Goal: Information Seeking & Learning: Learn about a topic

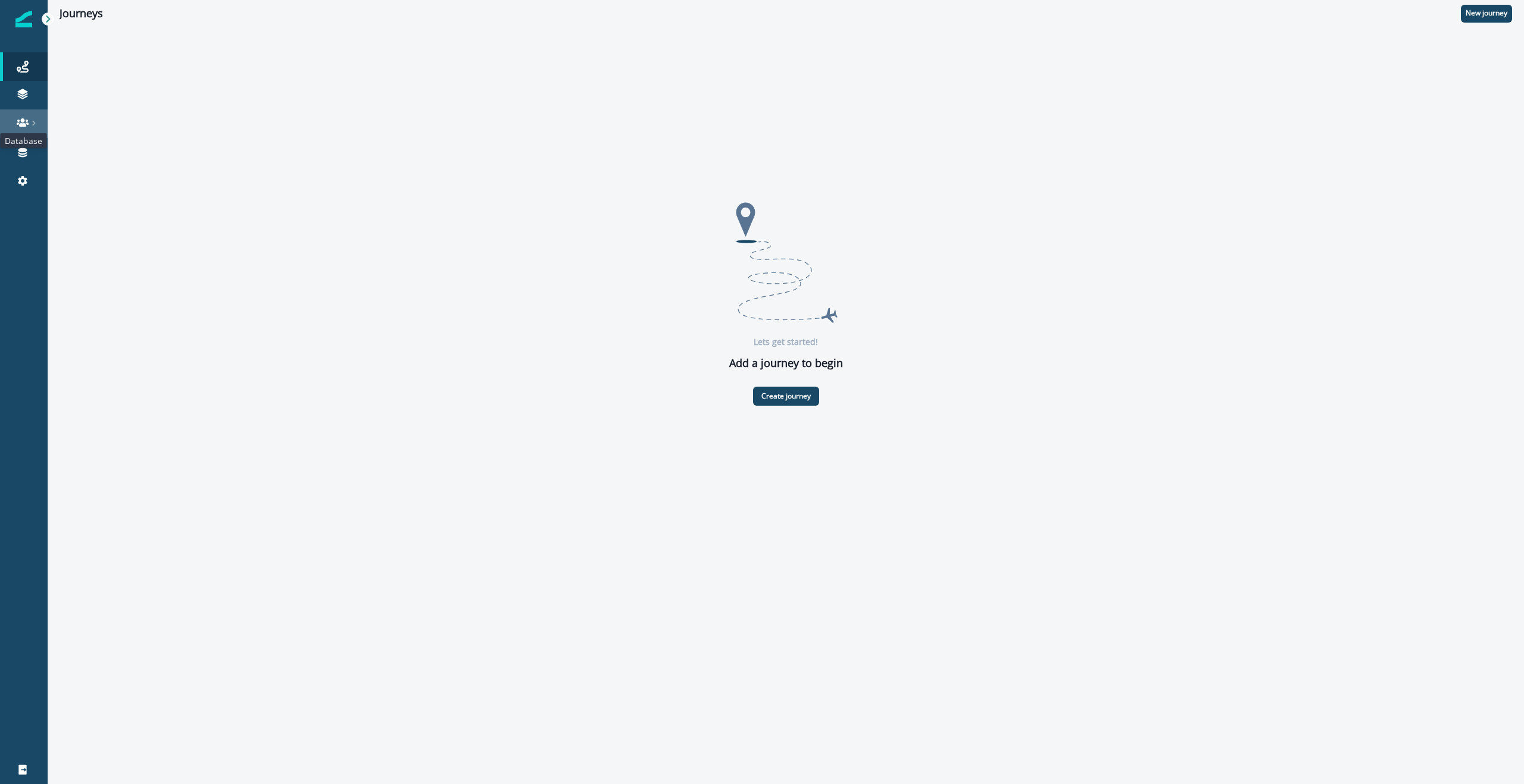
click at [24, 126] on icon at bounding box center [22, 122] width 12 height 8
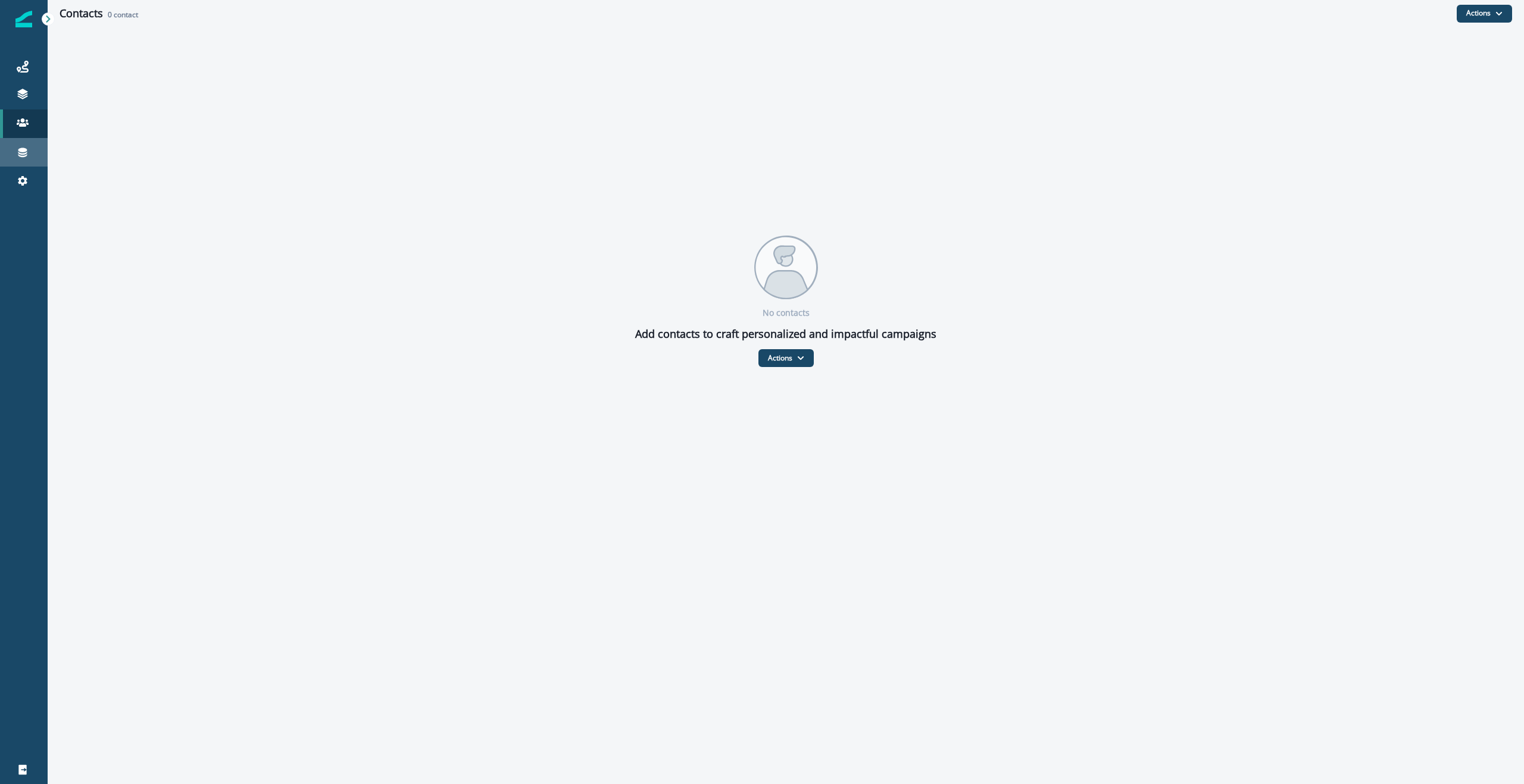
click at [35, 164] on link "Connections" at bounding box center [24, 152] width 48 height 29
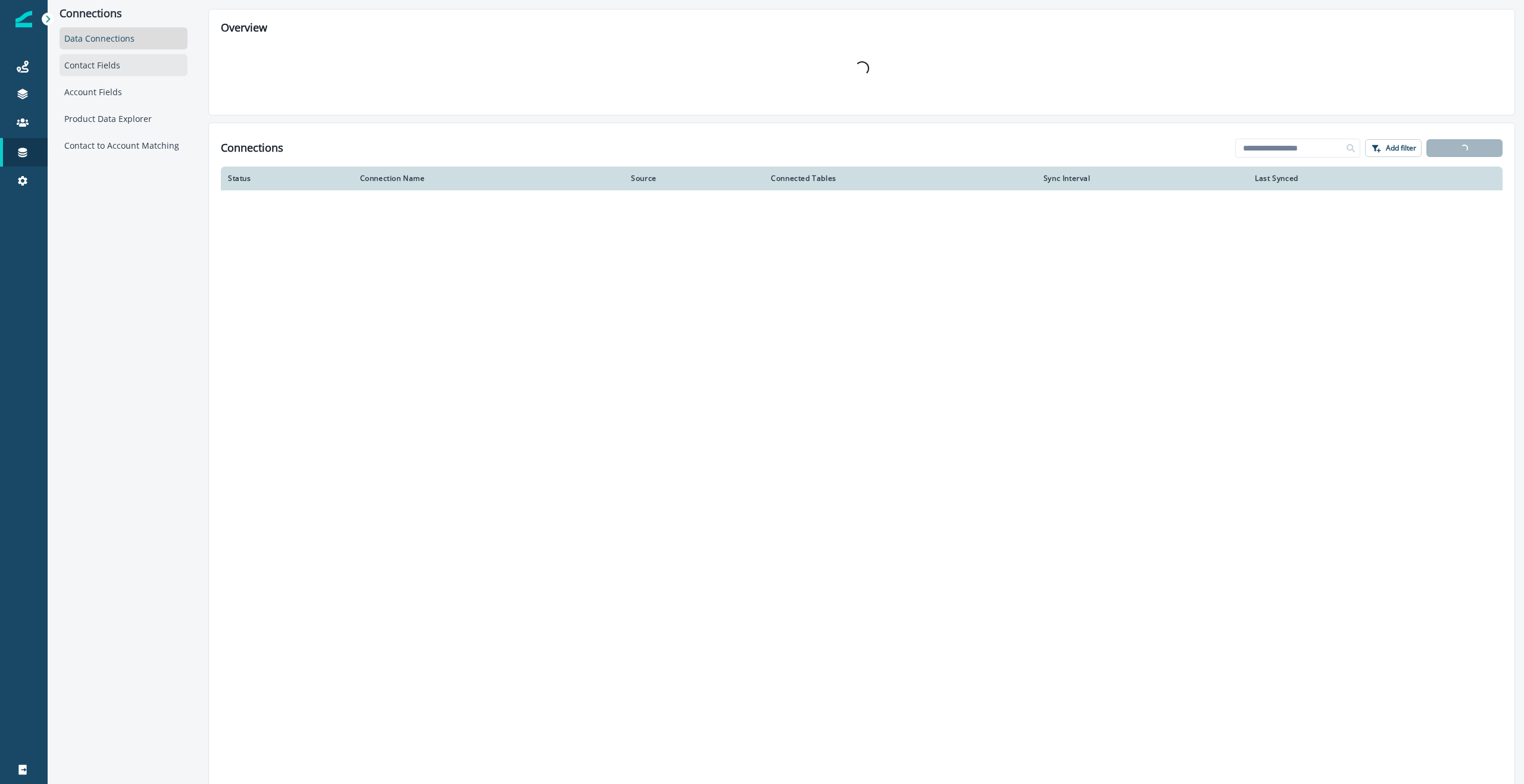
click at [102, 70] on div "Contact Fields" at bounding box center [123, 65] width 128 height 22
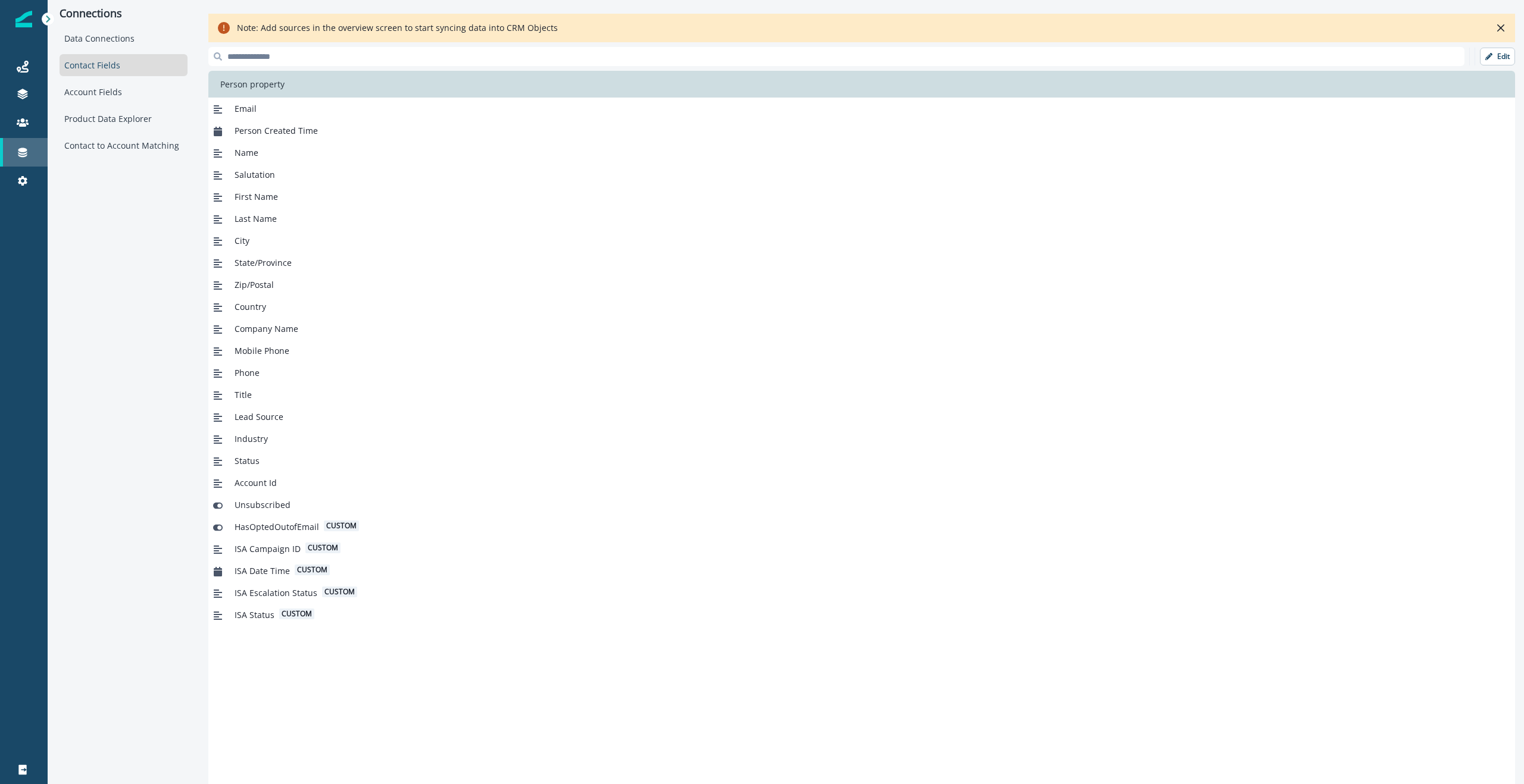
click at [37, 153] on div "Connections" at bounding box center [24, 152] width 38 height 14
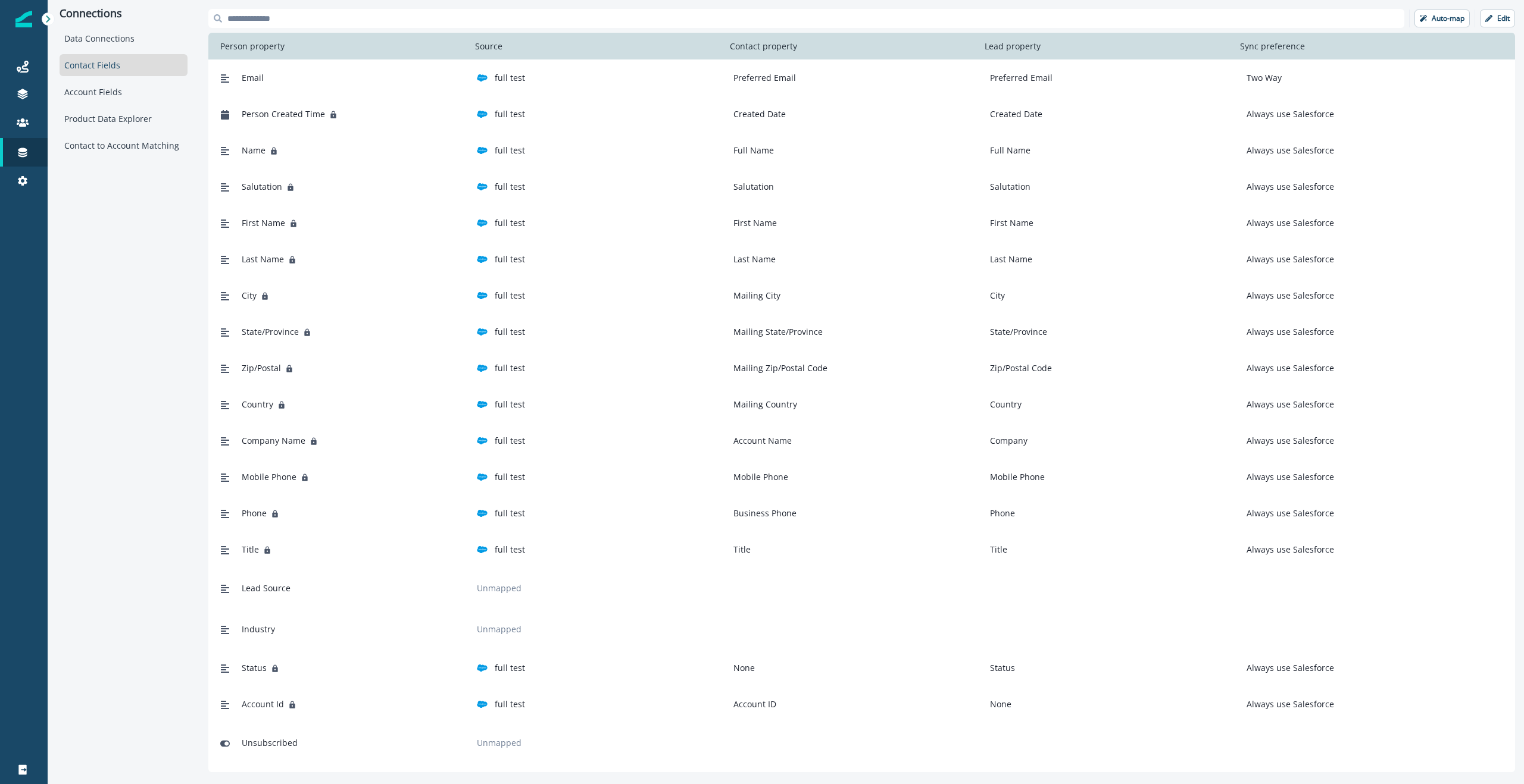
click at [1260, 82] on p "Two Way" at bounding box center [1261, 78] width 40 height 12
drag, startPoint x: 1294, startPoint y: 79, endPoint x: 1242, endPoint y: 79, distance: 52.0
click at [1242, 79] on div "Two Way" at bounding box center [1365, 78] width 247 height 12
click at [1135, 107] on div "Created Date" at bounding box center [1108, 113] width 247 height 12
click at [159, 257] on div "Connections Data Connections Contact Fields Account Fields Product Data Explore…" at bounding box center [124, 390] width 152 height 782
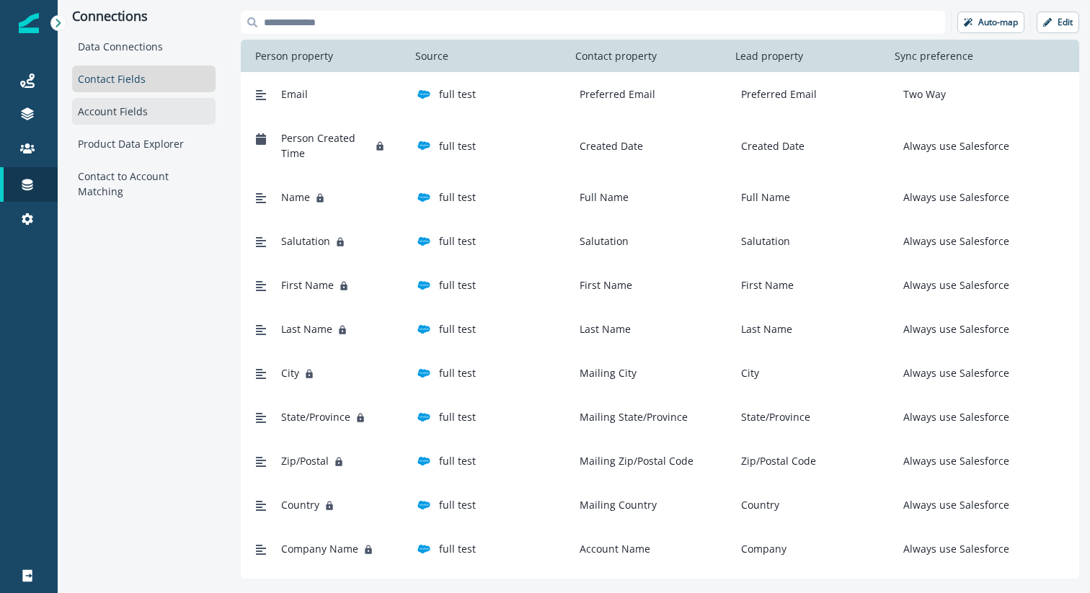
click at [155, 110] on div "Account Fields" at bounding box center [143, 111] width 143 height 27
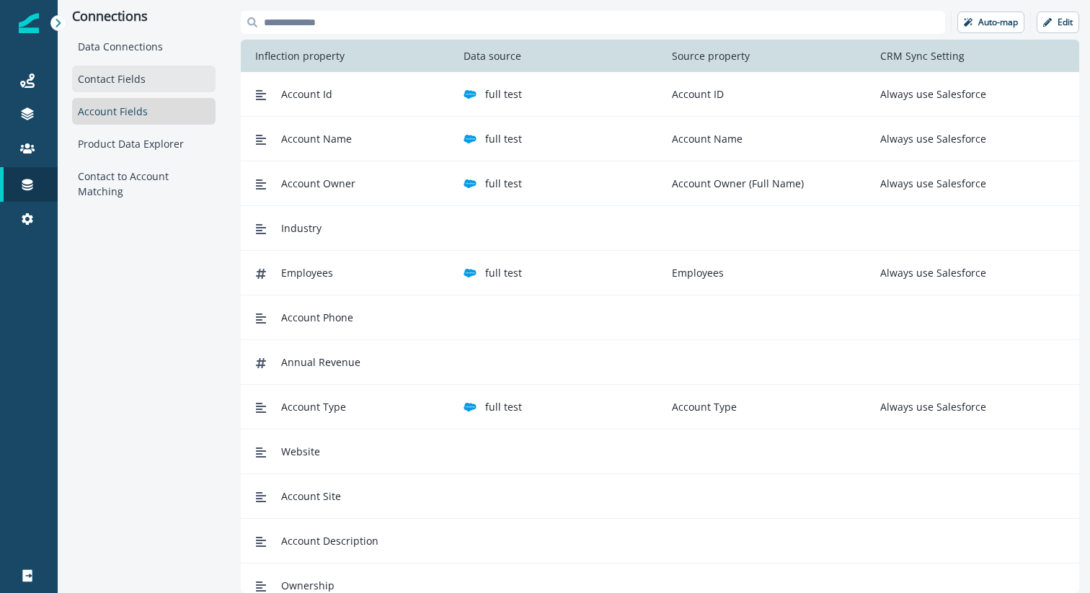
click at [146, 84] on div "Contact Fields" at bounding box center [143, 79] width 143 height 27
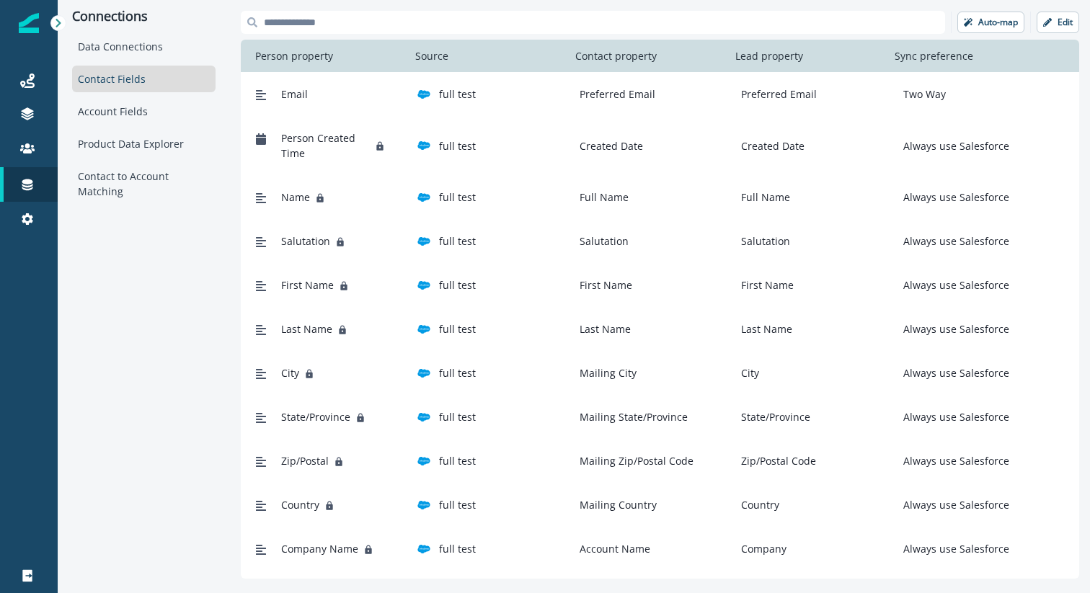
click at [136, 337] on div "Connections Data Connections Contact Fields Account Fields Product Data Explore…" at bounding box center [144, 295] width 172 height 590
click at [53, 25] on icon at bounding box center [58, 23] width 10 height 10
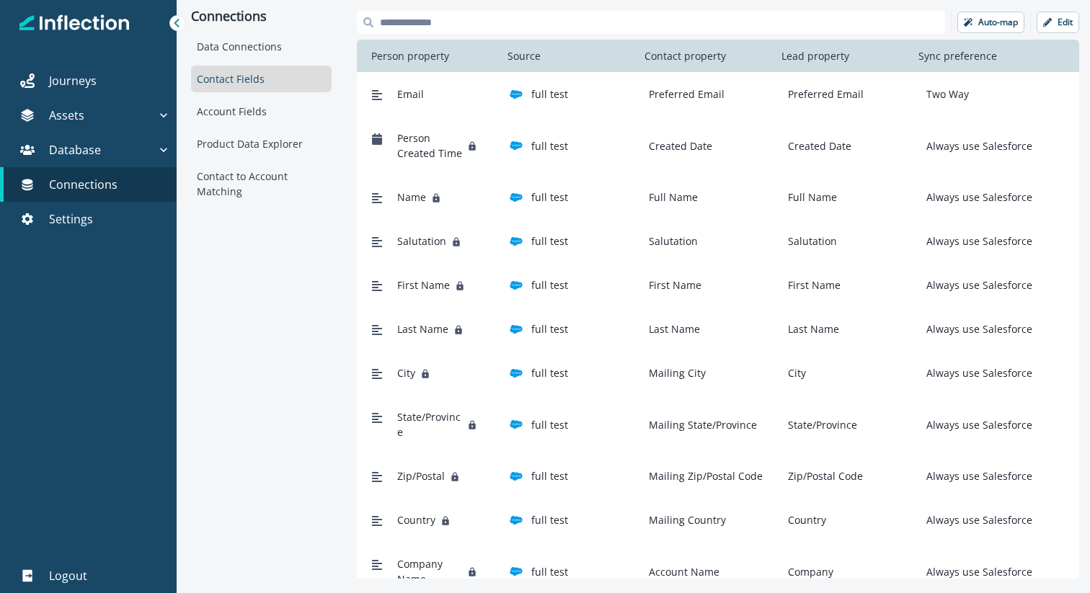
click at [173, 24] on icon at bounding box center [177, 23] width 10 height 10
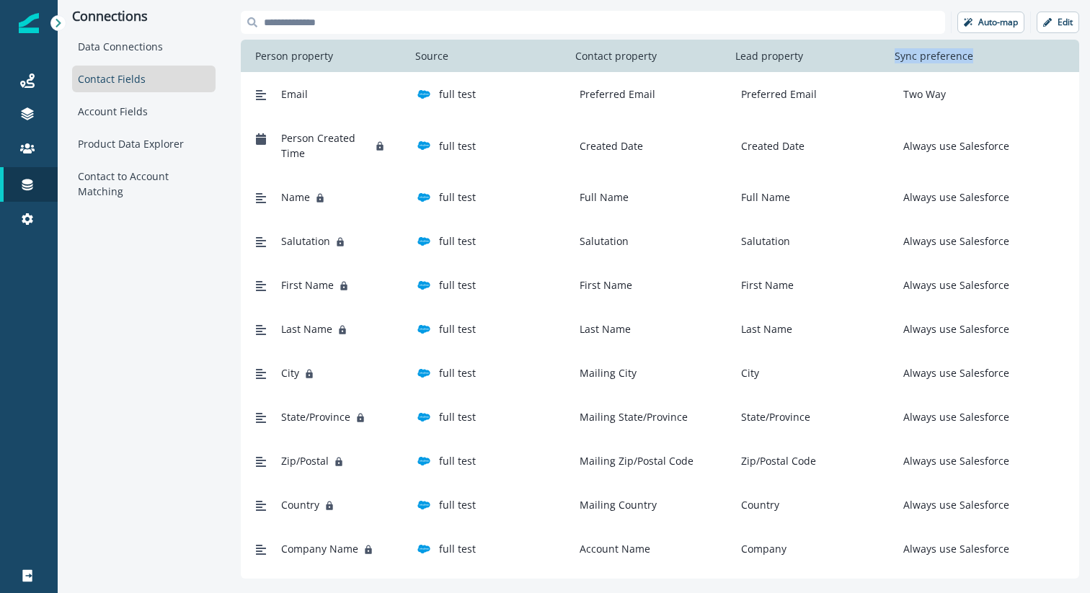
drag, startPoint x: 892, startPoint y: 56, endPoint x: 975, endPoint y: 58, distance: 82.9
click at [975, 58] on p "Sync preference" at bounding box center [934, 55] width 90 height 15
copy p "Sync preference"
drag, startPoint x: 901, startPoint y: 89, endPoint x: 950, endPoint y: 96, distance: 48.8
click at [950, 96] on div "Two Way" at bounding box center [973, 94] width 151 height 15
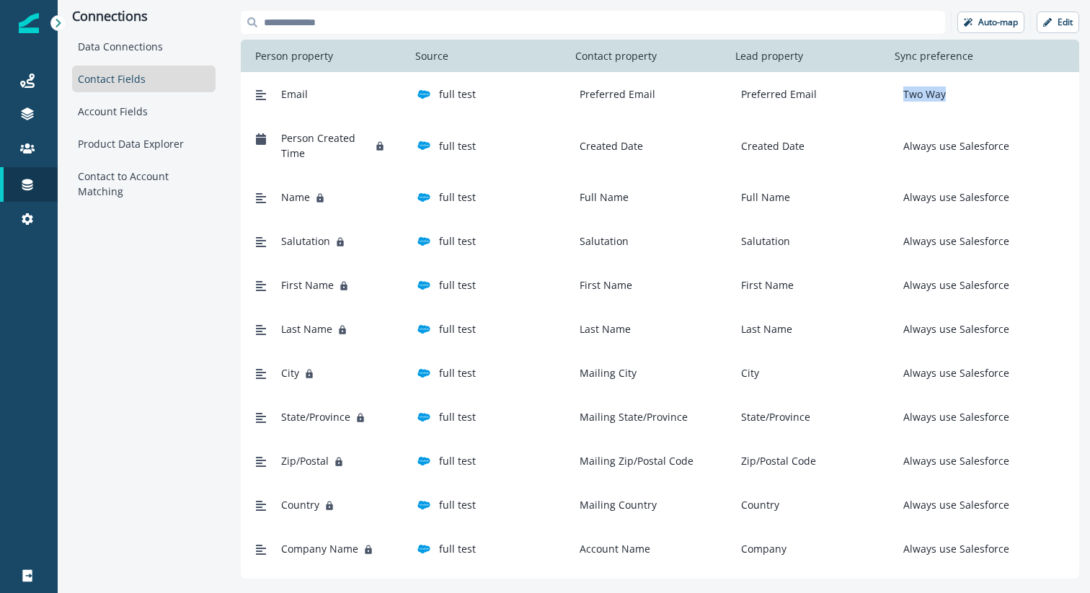
copy p "Two Way"
click at [1048, 21] on icon "button" at bounding box center [1047, 22] width 9 height 9
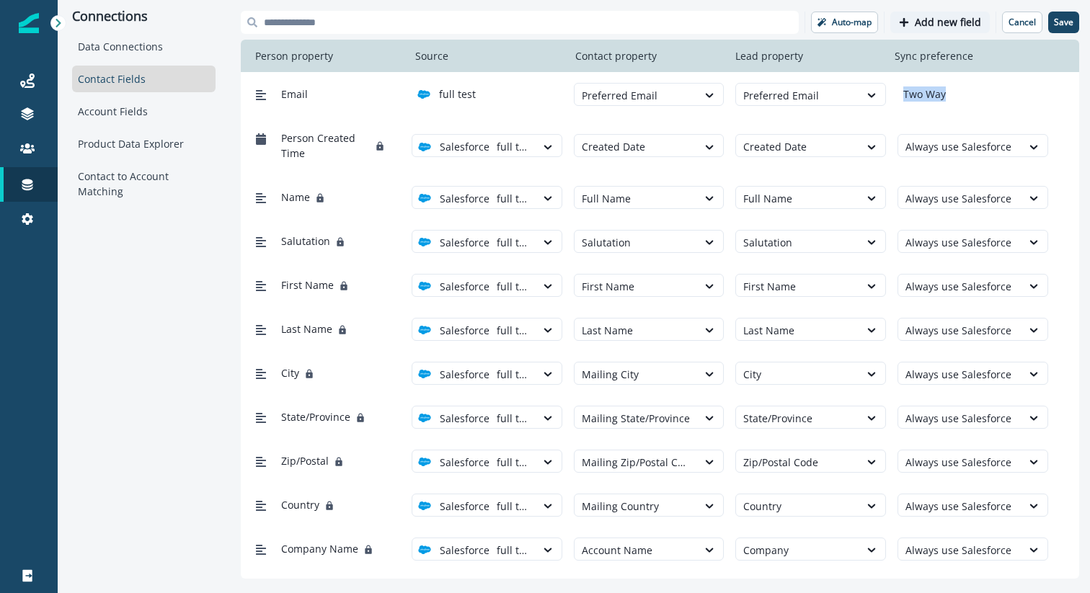
click at [939, 91] on p "Two Way" at bounding box center [922, 94] width 48 height 15
drag, startPoint x: 960, startPoint y: 95, endPoint x: 897, endPoint y: 95, distance: 62.7
click at [898, 95] on div "Two Way" at bounding box center [973, 94] width 151 height 15
copy p "Two Way"
click at [1019, 31] on button "Cancel" at bounding box center [1022, 23] width 40 height 22
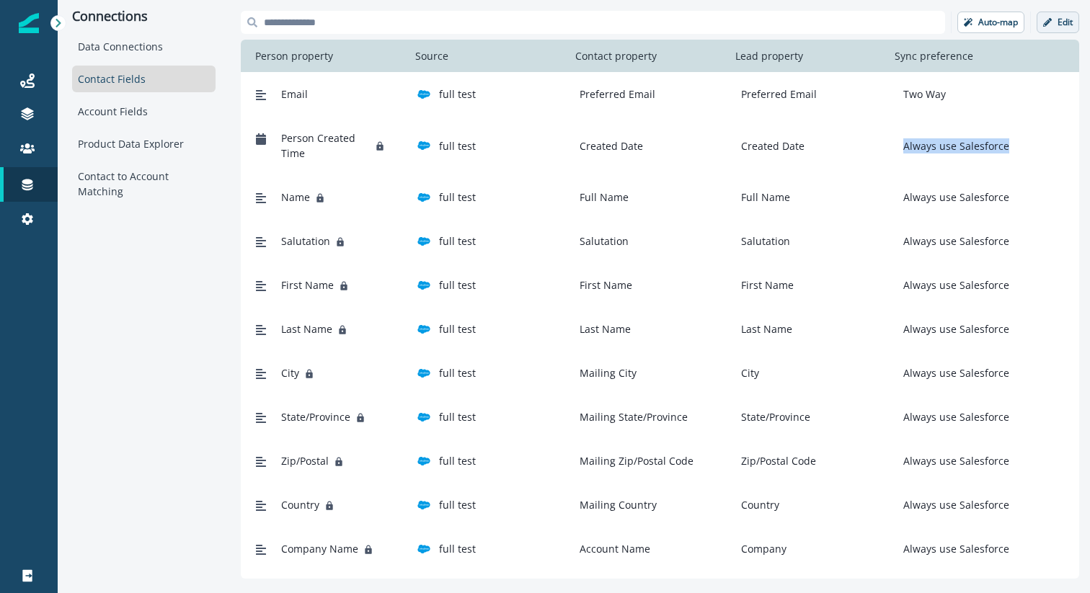
drag, startPoint x: 903, startPoint y: 144, endPoint x: 1022, endPoint y: 145, distance: 119.7
click at [1022, 145] on div "Always use Salesforce" at bounding box center [973, 145] width 151 height 15
copy p "Always use Salesforce"
click at [37, 180] on div "Connections" at bounding box center [29, 184] width 46 height 17
click at [1050, 22] on icon "button" at bounding box center [1047, 22] width 9 height 9
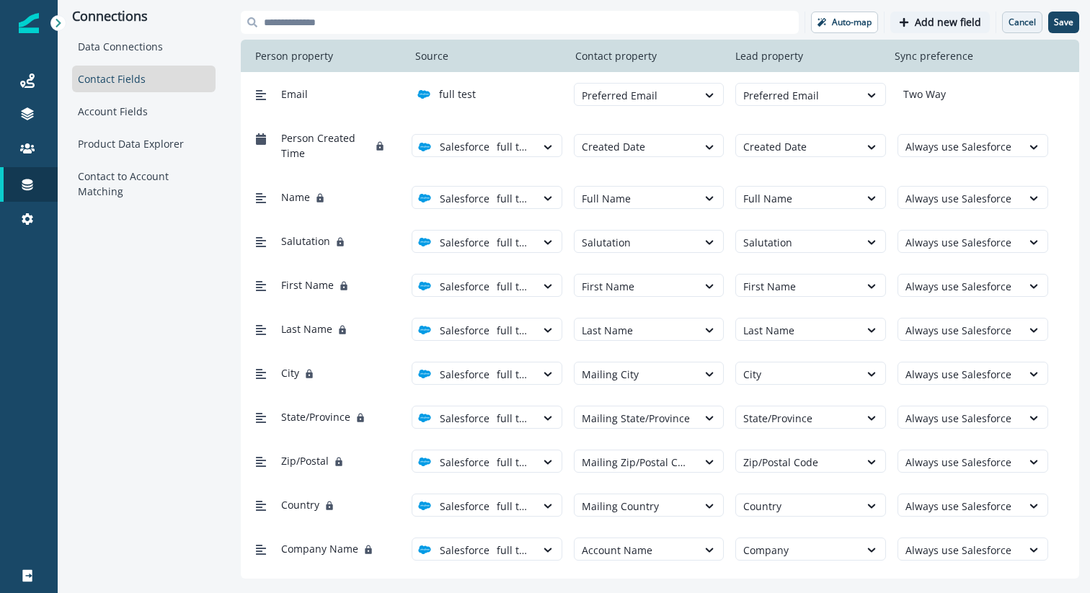
click at [1015, 23] on p "Cancel" at bounding box center [1022, 22] width 27 height 10
